Goal: Task Accomplishment & Management: Manage account settings

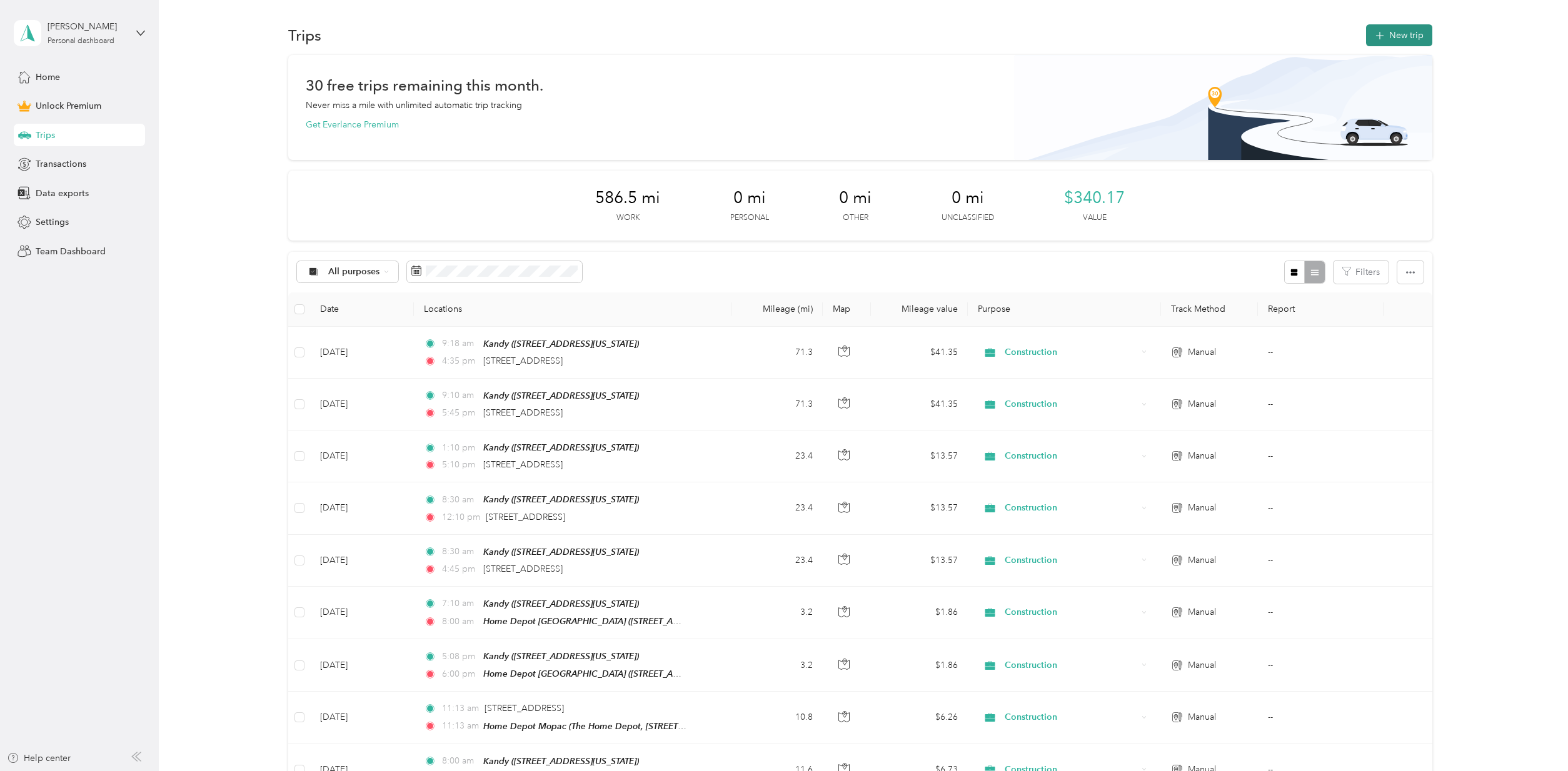
click at [1403, 33] on button "New trip" at bounding box center [1399, 35] width 66 height 22
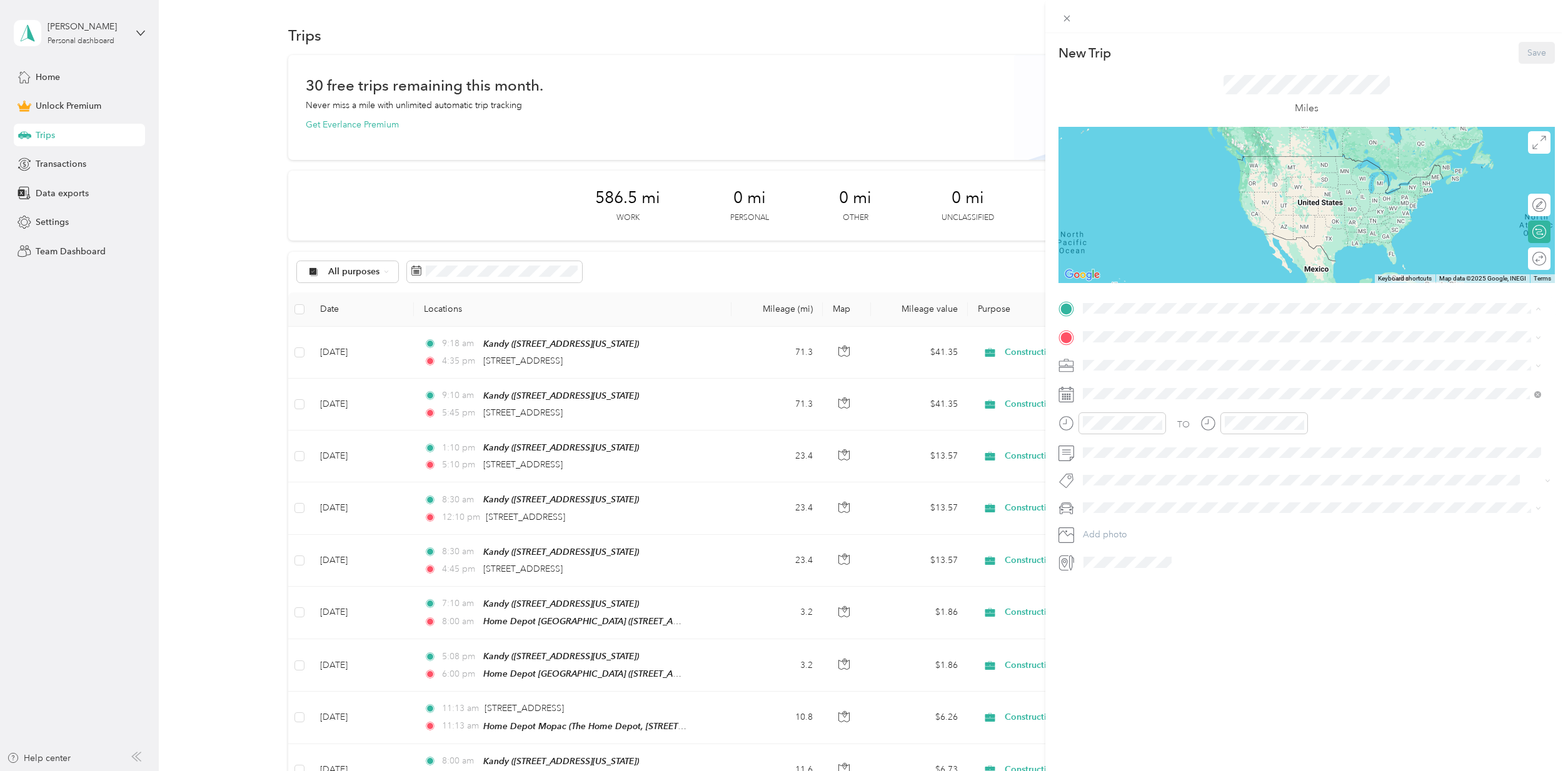
click at [1139, 359] on div "Kandy" at bounding box center [1169, 358] width 125 height 11
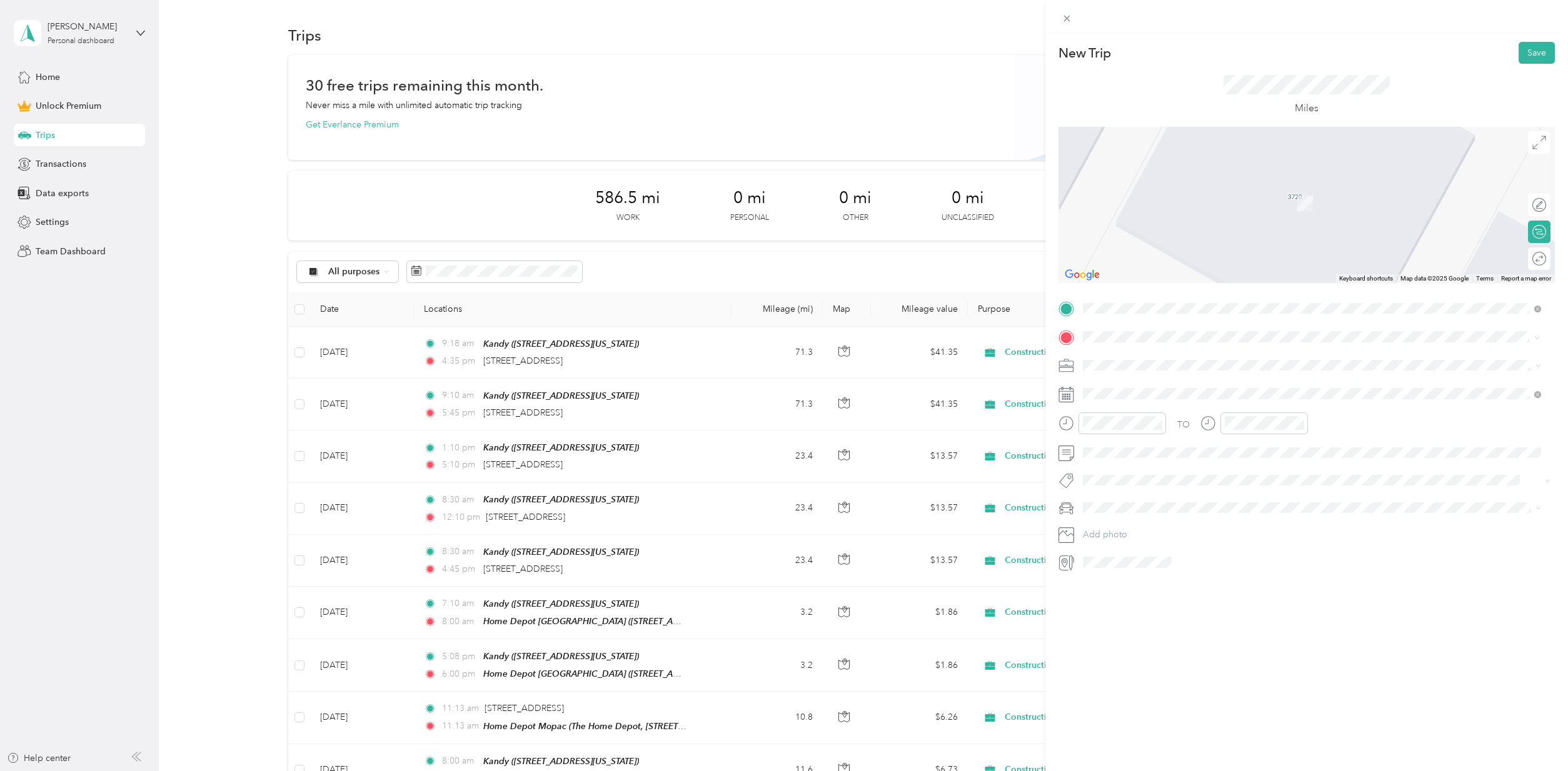
click at [1155, 380] on span "[STREET_ADDRESS][US_STATE]" at bounding box center [1169, 382] width 125 height 11
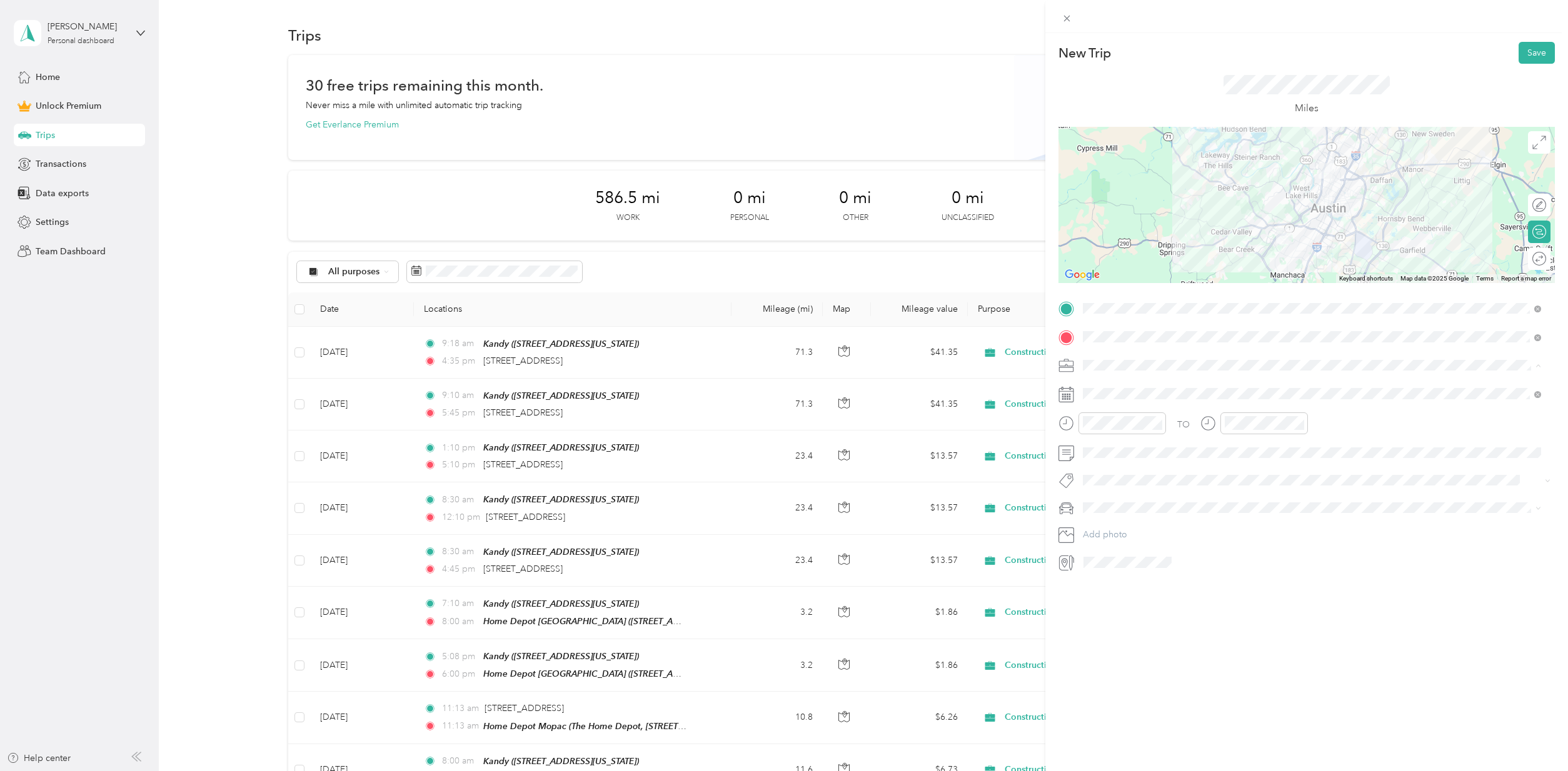
click at [1108, 427] on span "Construction" at bounding box center [1112, 430] width 50 height 10
click at [1471, 553] on div at bounding box center [1317, 562] width 476 height 20
click at [1096, 527] on span "Toy" at bounding box center [1094, 529] width 15 height 10
click at [1170, 444] on div "AM" at bounding box center [1166, 450] width 30 height 17
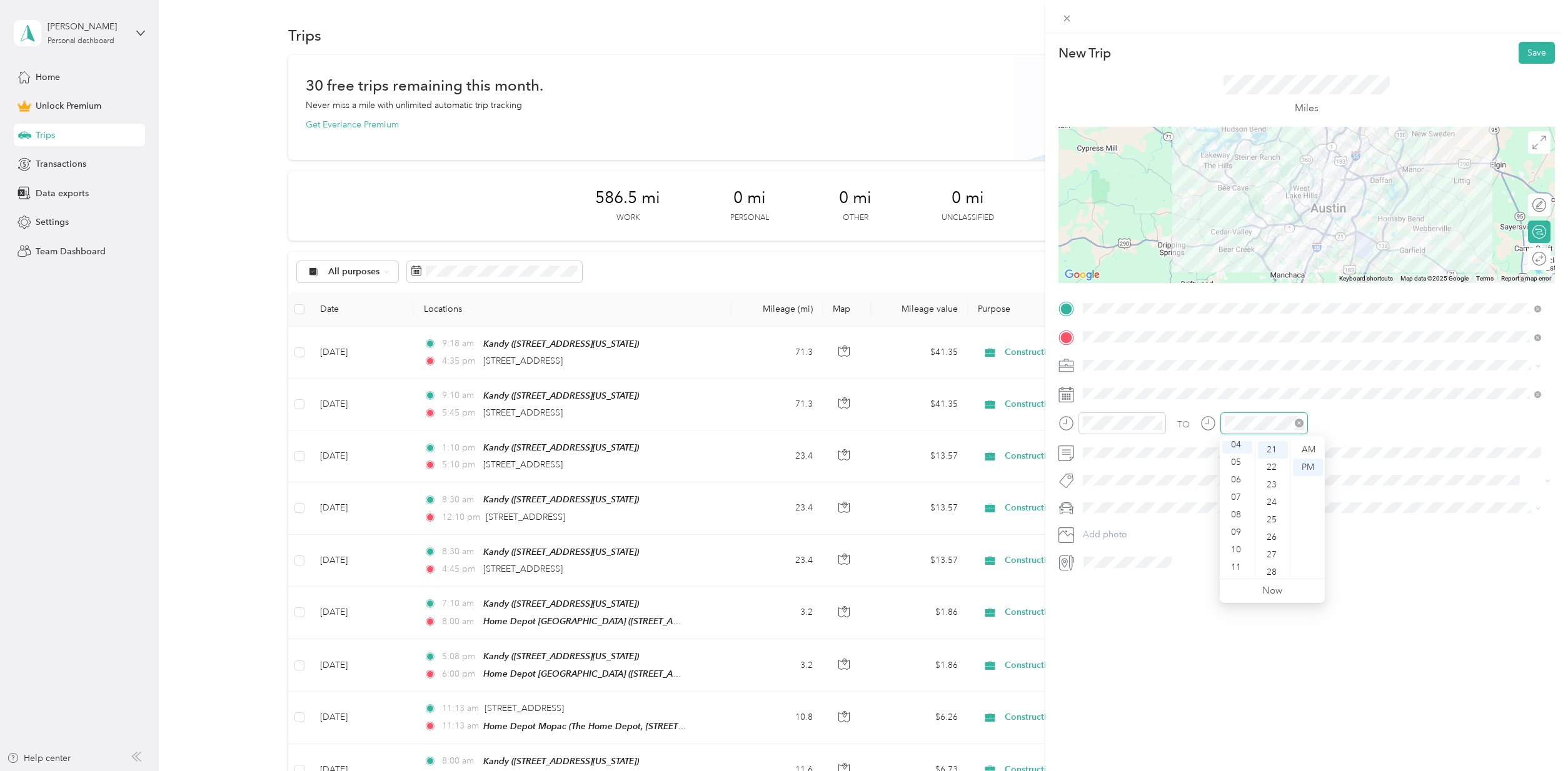
scroll to position [70, 0]
click at [1304, 465] on div "PM" at bounding box center [1308, 467] width 30 height 17
click at [1392, 444] on span at bounding box center [1316, 453] width 477 height 20
click at [1535, 261] on div at bounding box center [1538, 258] width 17 height 13
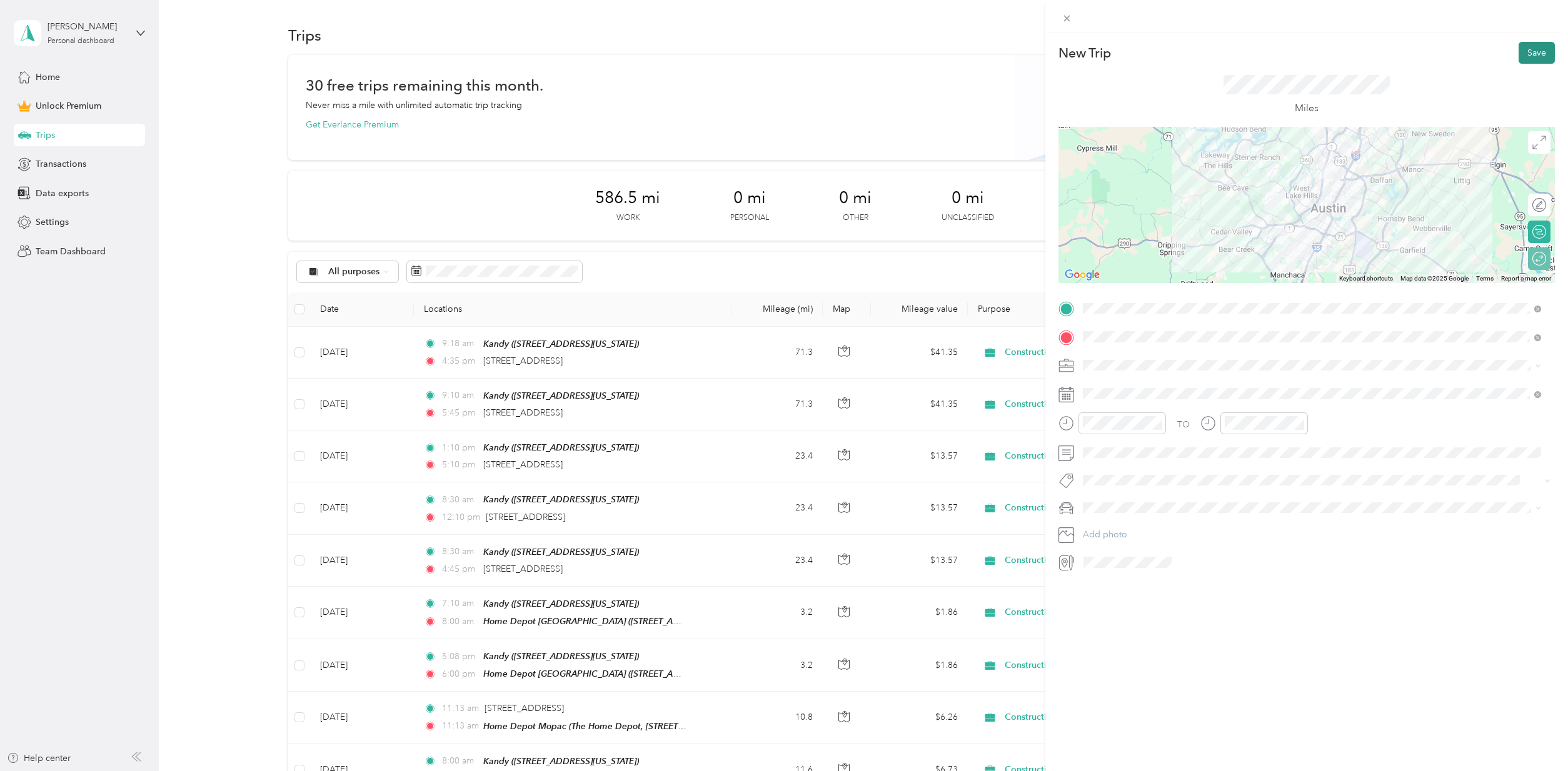
click at [1521, 50] on button "Save" at bounding box center [1536, 53] width 36 height 22
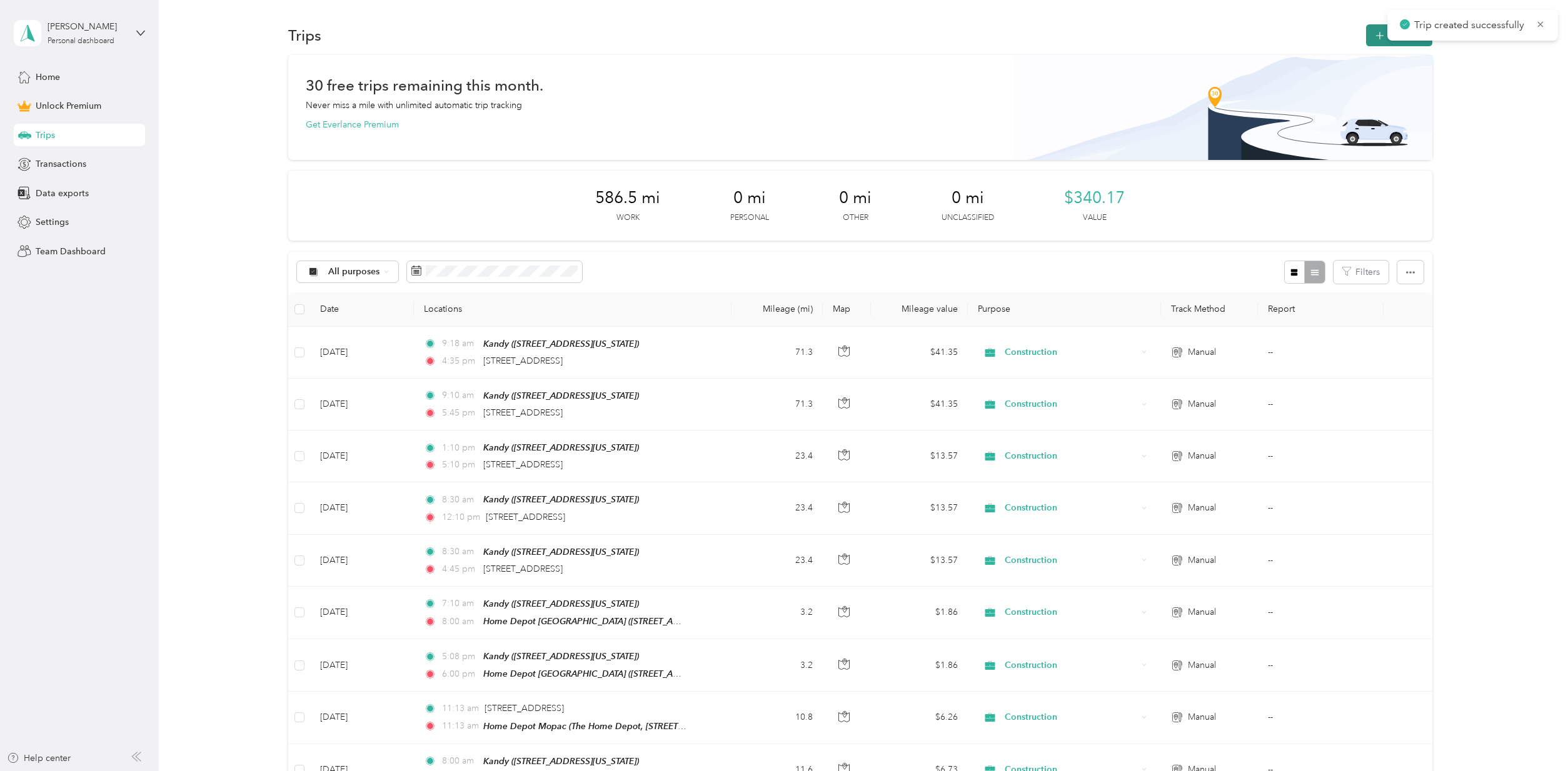
click at [1376, 37] on icon "button" at bounding box center [1379, 35] width 8 height 8
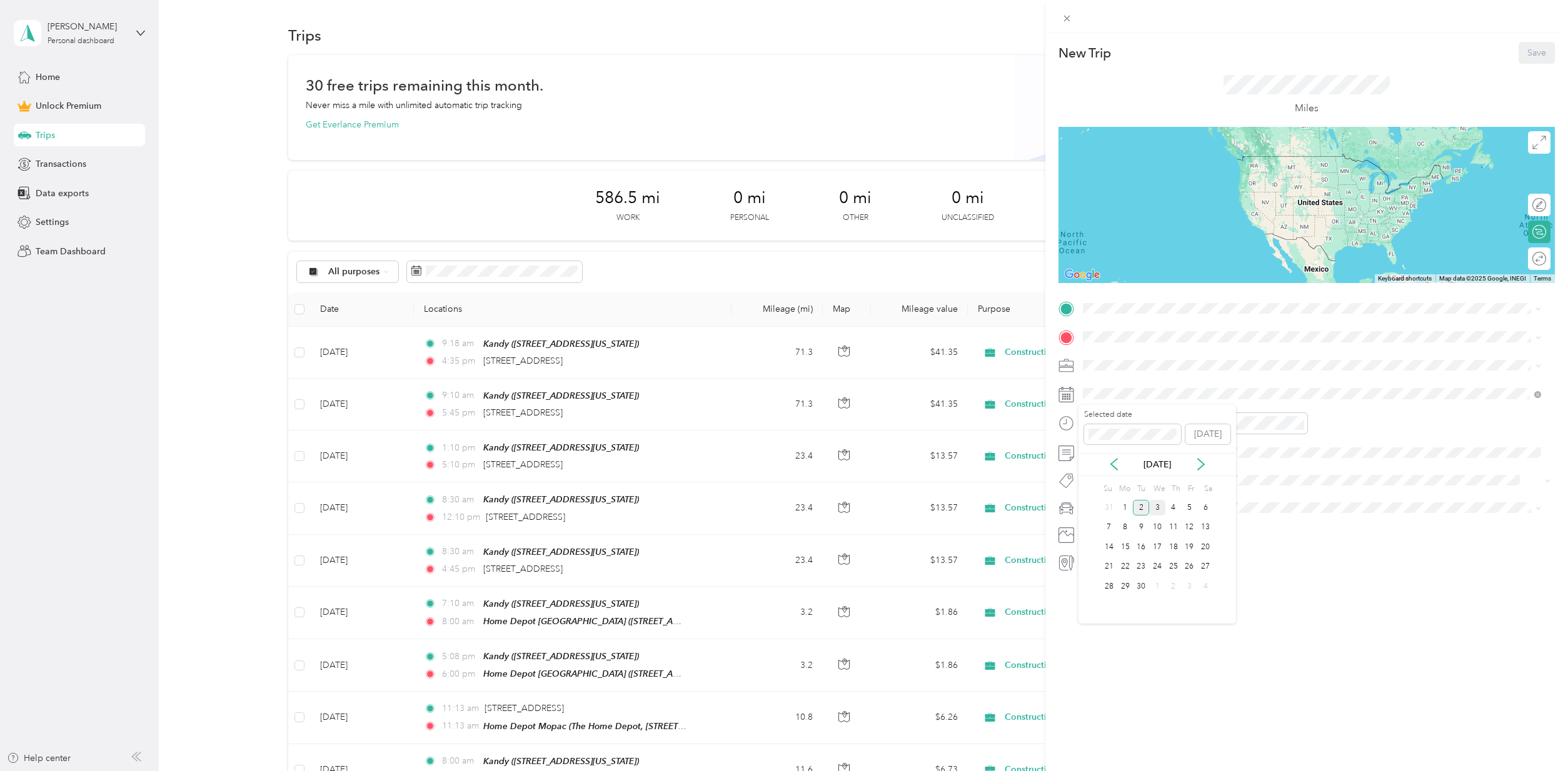
click at [1159, 507] on div "3" at bounding box center [1157, 507] width 16 height 15
click at [1111, 363] on div "Kandy [STREET_ADDRESS][US_STATE]" at bounding box center [1169, 365] width 125 height 27
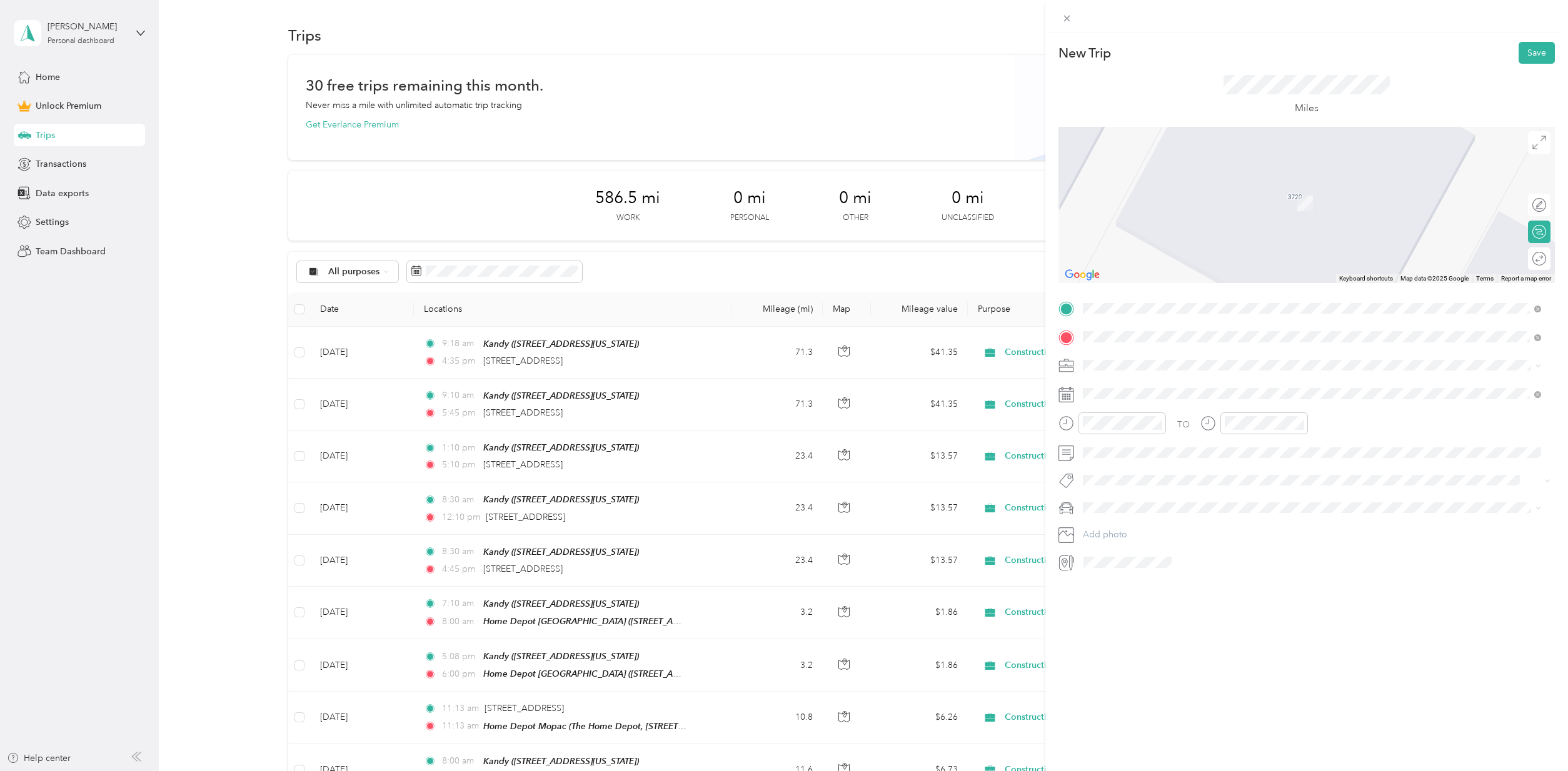
click at [1191, 388] on span "[STREET_ADDRESS][US_STATE]" at bounding box center [1169, 382] width 125 height 11
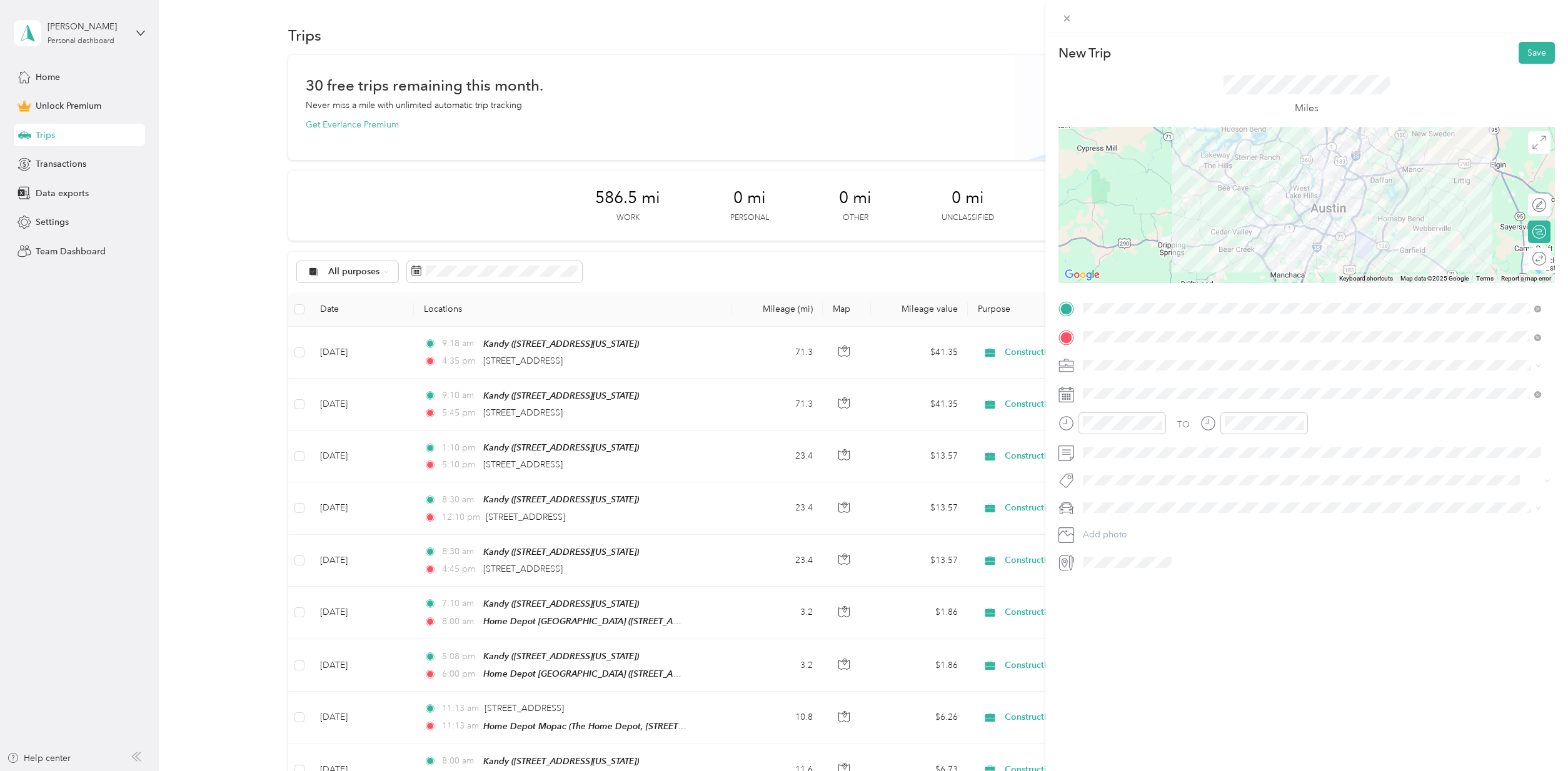
click at [1110, 429] on span "Construction" at bounding box center [1112, 430] width 50 height 10
click at [1108, 525] on div "Toy" at bounding box center [1311, 526] width 449 height 13
click at [1170, 447] on div "AM" at bounding box center [1166, 450] width 30 height 17
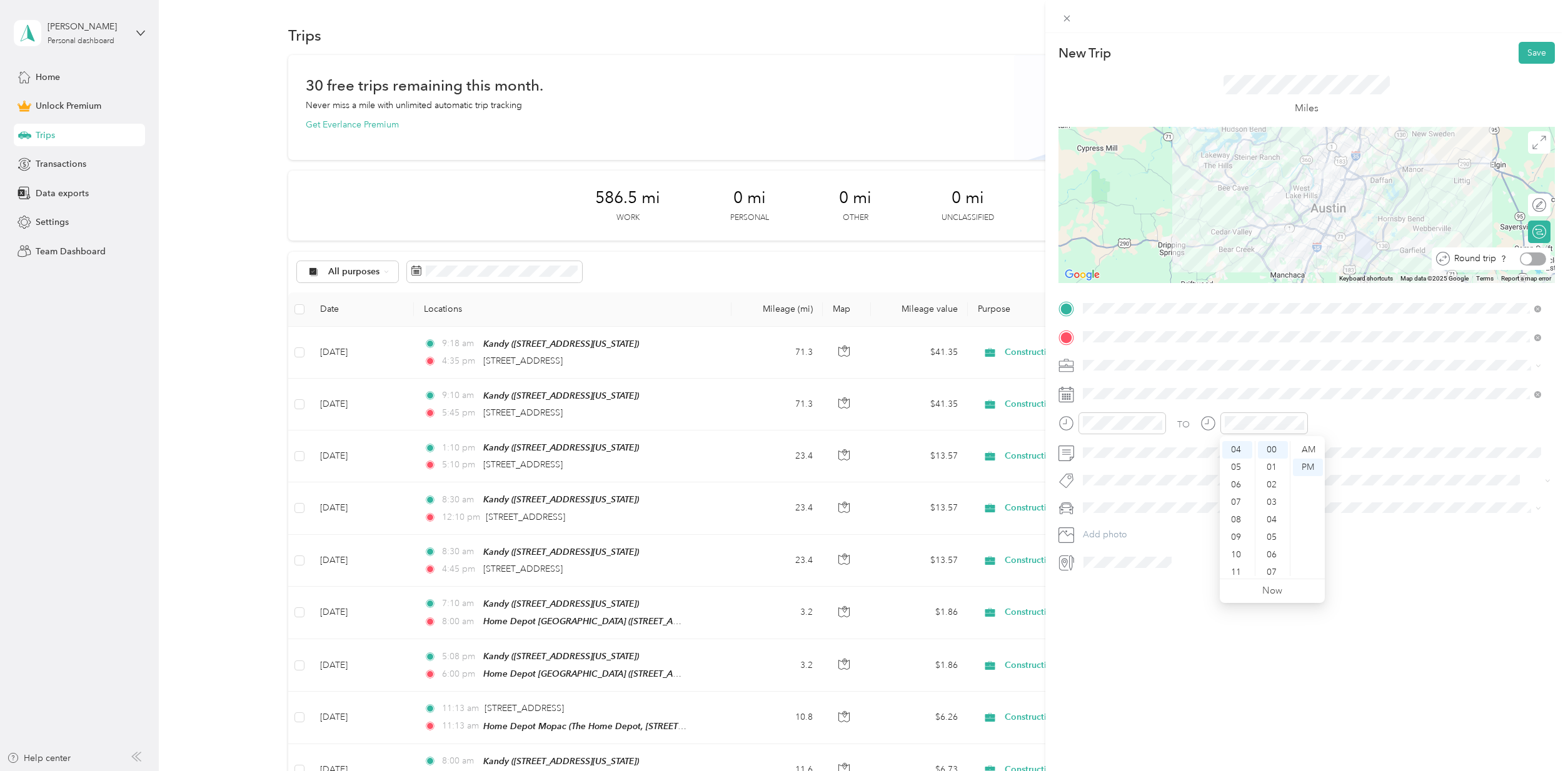
click at [1528, 258] on div at bounding box center [1533, 258] width 27 height 13
click at [1522, 53] on button "Save" at bounding box center [1536, 53] width 36 height 22
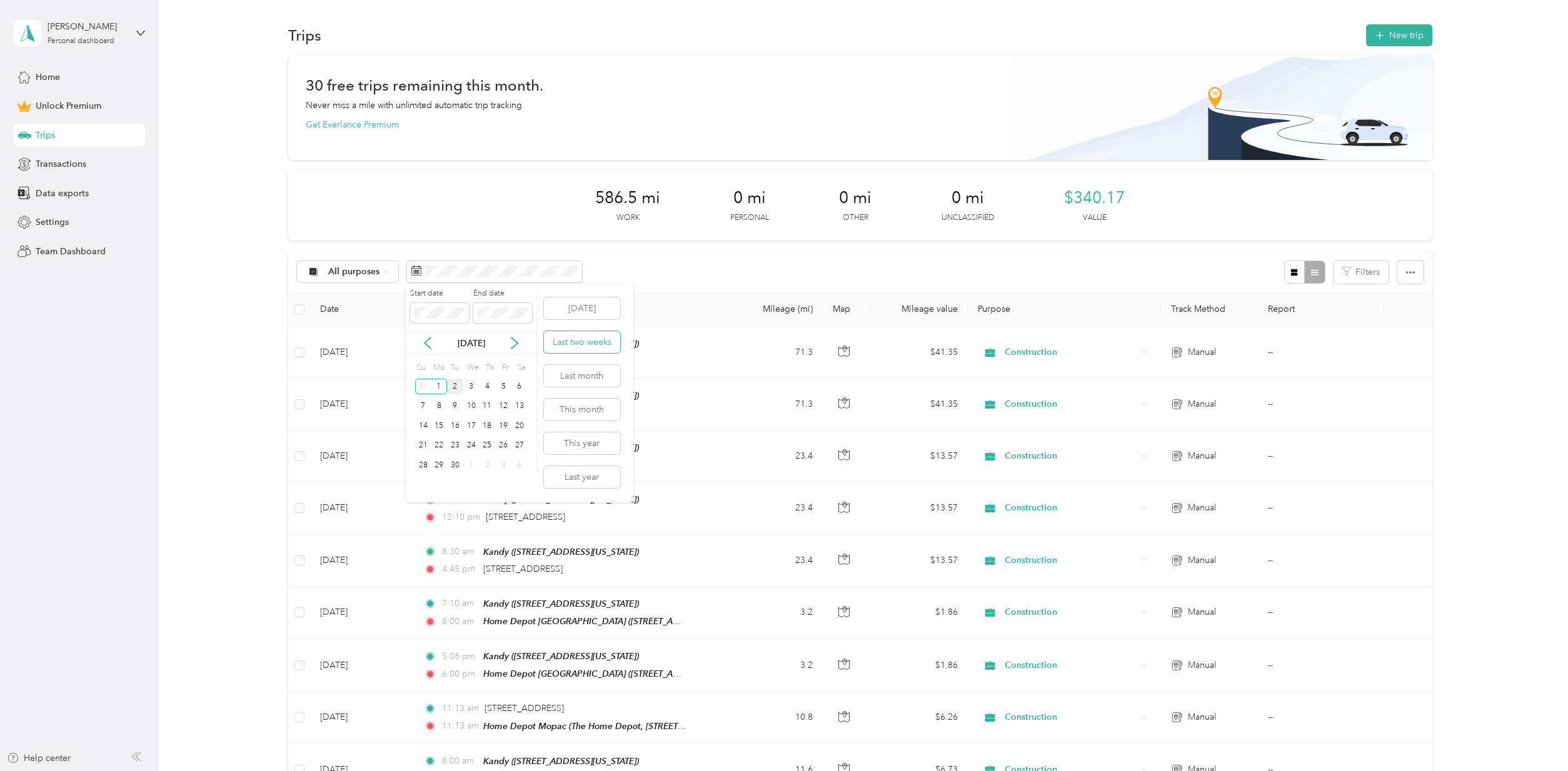
click at [583, 335] on button "Last two weeks" at bounding box center [581, 342] width 76 height 22
